Goal: Transaction & Acquisition: Purchase product/service

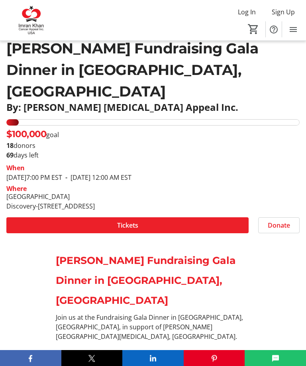
scroll to position [188, 0]
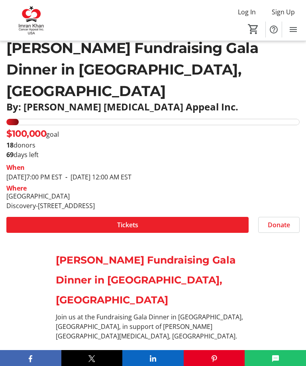
click at [125, 220] on span "Tickets" at bounding box center [127, 225] width 21 height 10
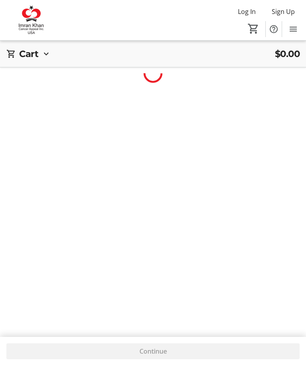
scroll to position [0, 0]
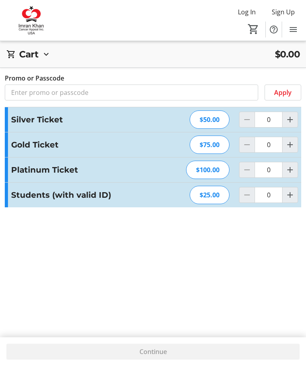
click at [294, 170] on mat-icon "Increment by one" at bounding box center [290, 170] width 10 height 10
click at [293, 172] on mat-icon "Increment by one" at bounding box center [290, 170] width 10 height 10
type input "2"
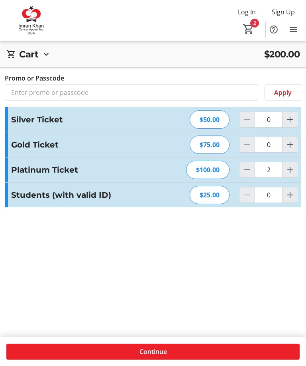
click at [161, 356] on span "Continue" at bounding box center [152, 352] width 27 height 10
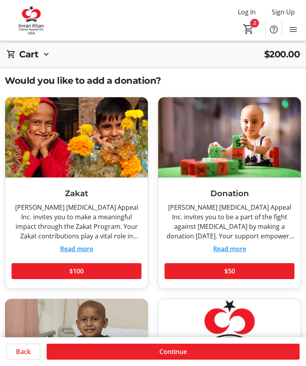
click at [169, 351] on span "Continue" at bounding box center [172, 352] width 27 height 10
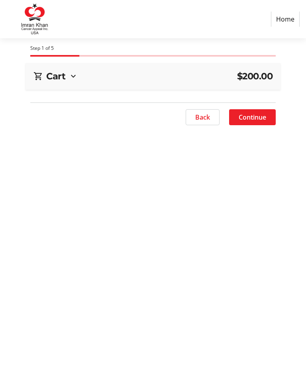
select select "US"
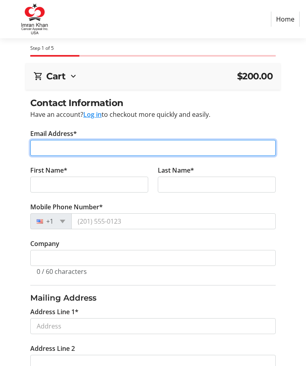
click at [50, 145] on input "Email Address*" at bounding box center [152, 148] width 245 height 16
type input "[EMAIL_ADDRESS][DOMAIN_NAME]"
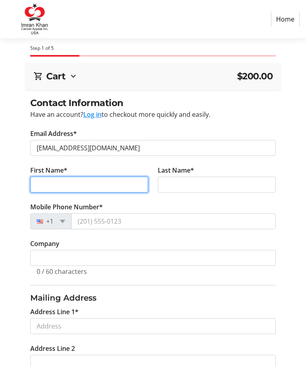
click at [48, 185] on input "First Name*" at bounding box center [89, 184] width 118 height 16
type input "Naeem"
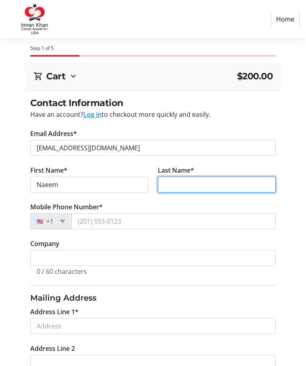
click at [184, 183] on input "Last Name*" at bounding box center [217, 184] width 118 height 16
type input "Shaikh"
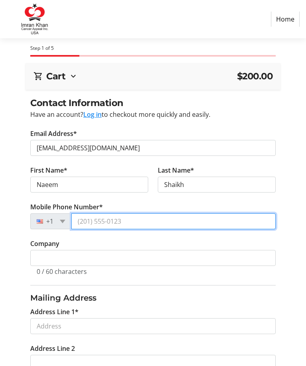
click at [92, 223] on input "Mobile Phone Number*" at bounding box center [173, 221] width 204 height 16
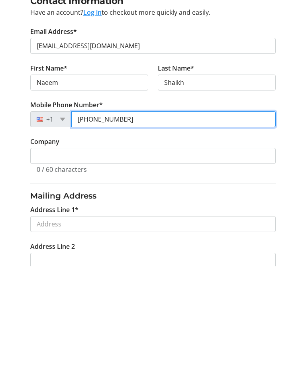
scroll to position [4, 0]
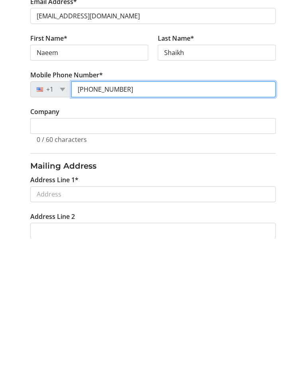
type input "[PHONE_NUMBER]"
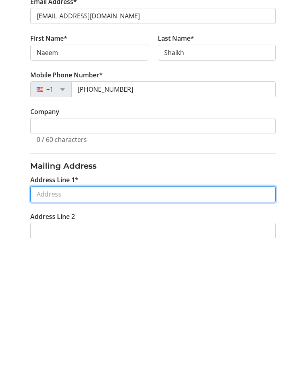
click at [54, 314] on input "Address Line 1*" at bounding box center [152, 322] width 245 height 16
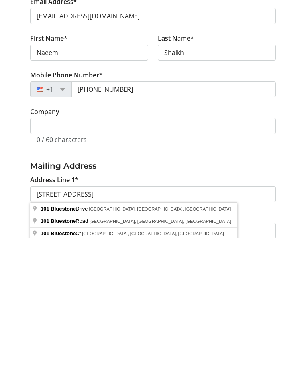
scroll to position [132, 0]
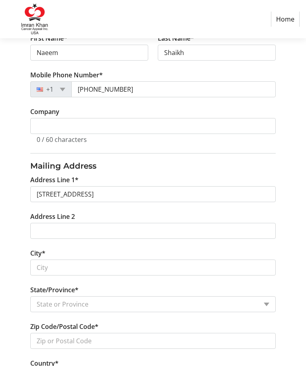
type input "[STREET_ADDRESS]"
type input "[GEOGRAPHIC_DATA]"
select select "PA"
type input "15102"
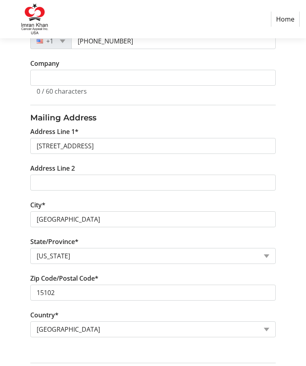
scroll to position [180, 0]
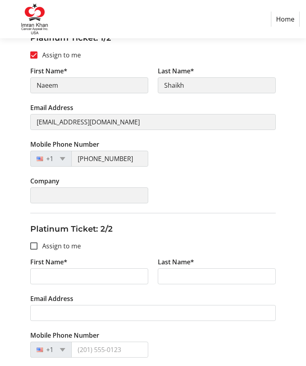
scroll to position [155, 0]
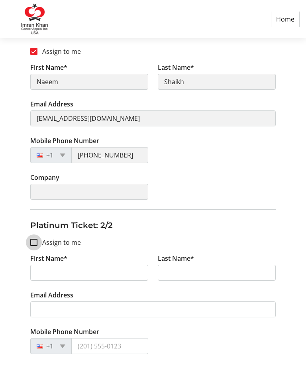
click at [36, 244] on input "Assign to me" at bounding box center [33, 242] width 7 height 7
checkbox input "true"
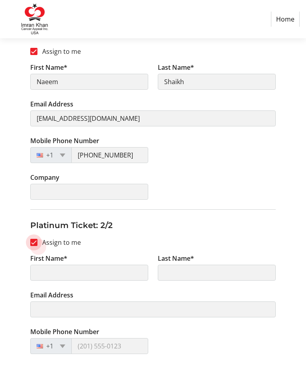
scroll to position [155, 0]
type input "Naeem"
type input "Shaikh"
type input "[EMAIL_ADDRESS][DOMAIN_NAME]"
type input "[PHONE_NUMBER]"
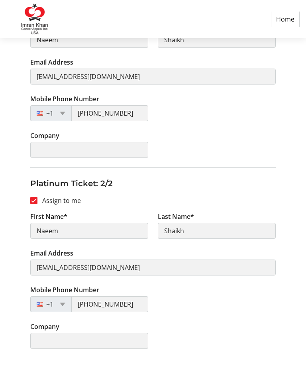
scroll to position [198, 0]
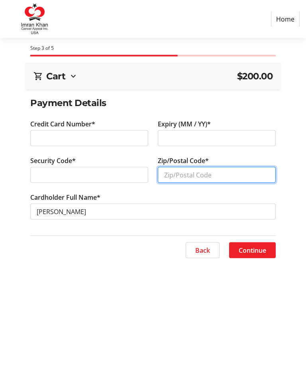
click at [182, 177] on input "Zip/Postal Code*" at bounding box center [217, 175] width 118 height 16
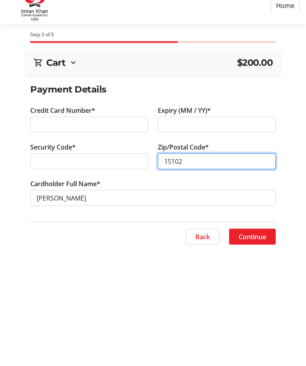
type input "15102"
click at [248, 245] on span "Continue" at bounding box center [252, 250] width 27 height 10
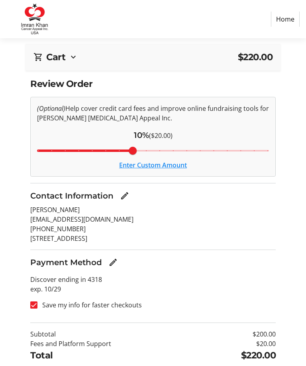
scroll to position [31, 0]
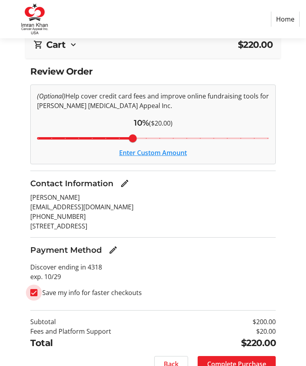
click at [31, 296] on input "Save my info for faster checkouts" at bounding box center [33, 292] width 7 height 7
checkbox input "false"
click at [233, 364] on span "Complete Purchase" at bounding box center [236, 364] width 59 height 10
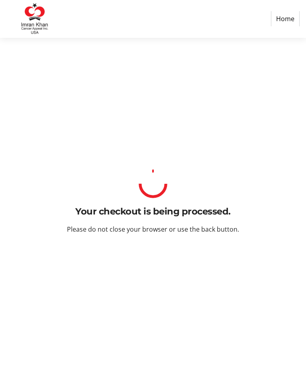
scroll to position [0, 0]
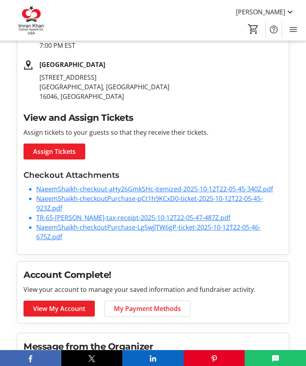
scroll to position [154, 0]
